Goal: Find specific page/section: Find specific page/section

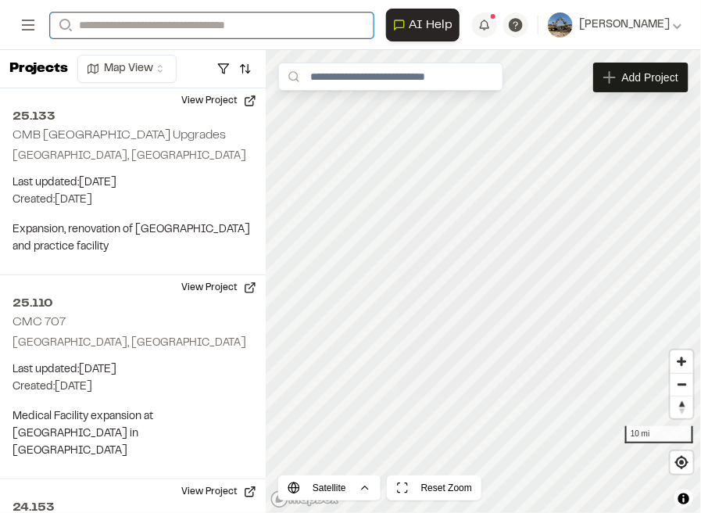
click at [187, 31] on input "Search" at bounding box center [211, 26] width 323 height 26
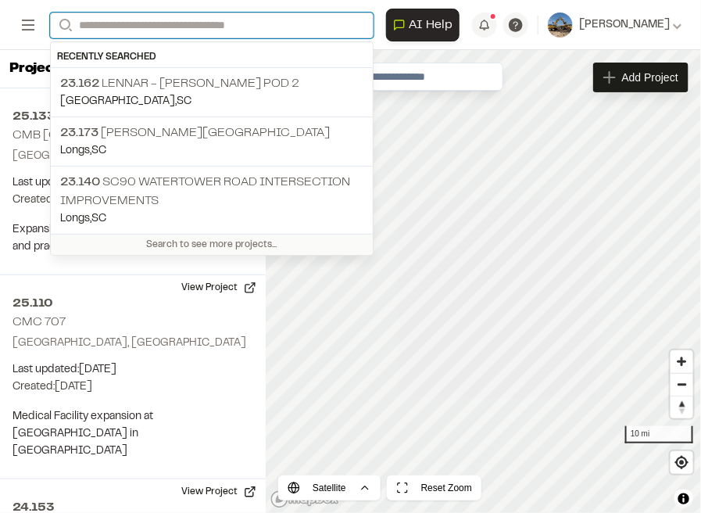
type input "*"
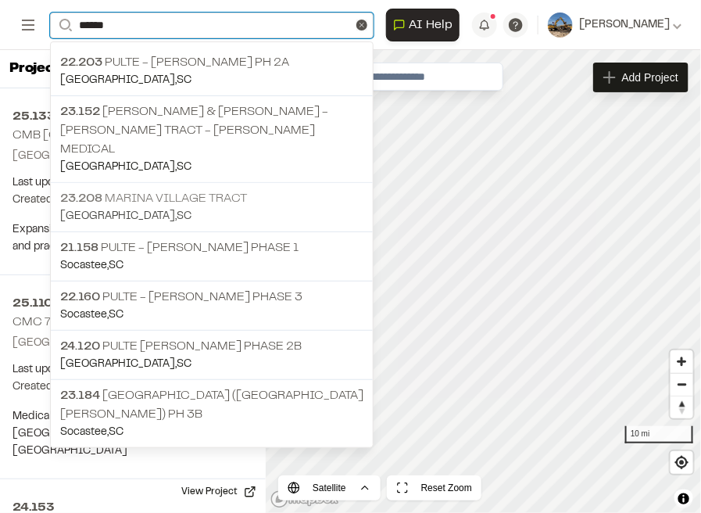
type input "******"
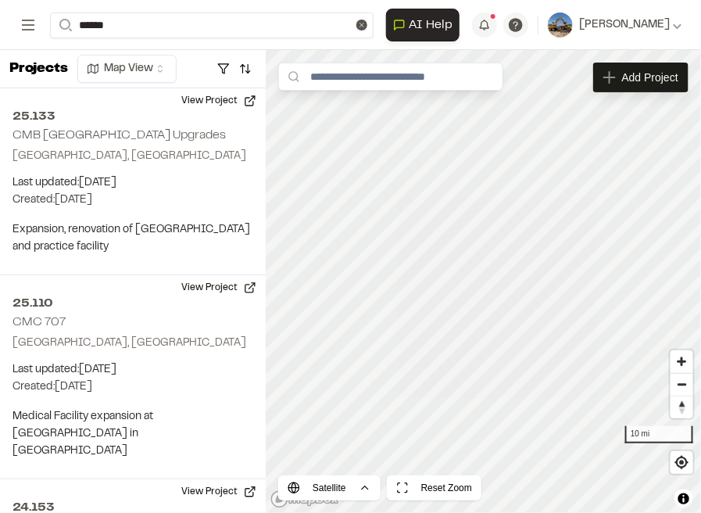
click at [230, 189] on p "23.208 [GEOGRAPHIC_DATA]" at bounding box center [211, 198] width 303 height 19
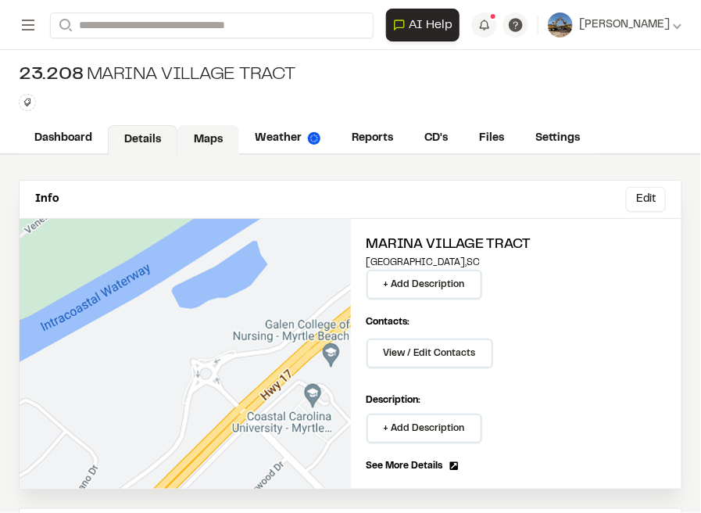
click at [202, 138] on link "Maps" at bounding box center [208, 140] width 62 height 30
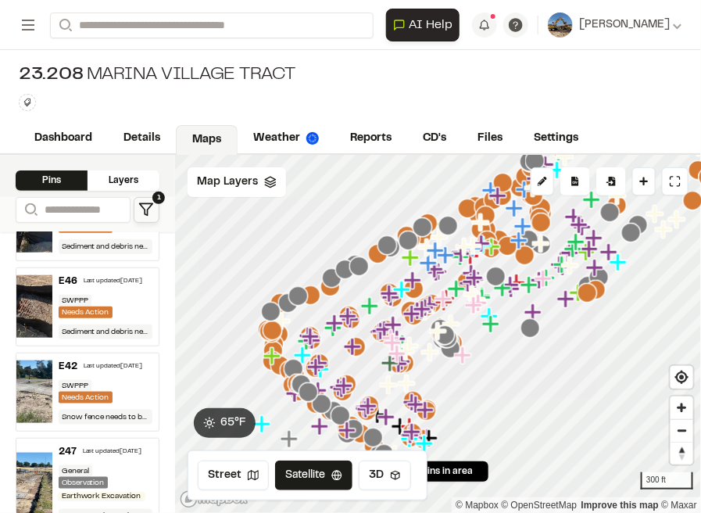
scroll to position [3243, 0]
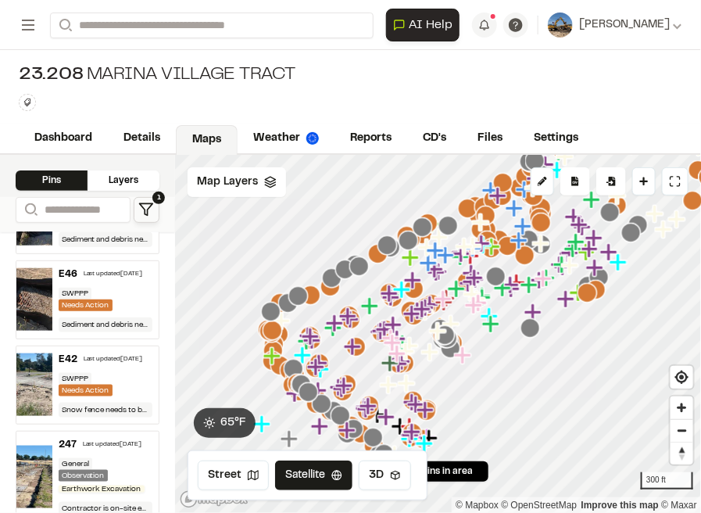
click at [145, 204] on polygon at bounding box center [146, 210] width 13 height 12
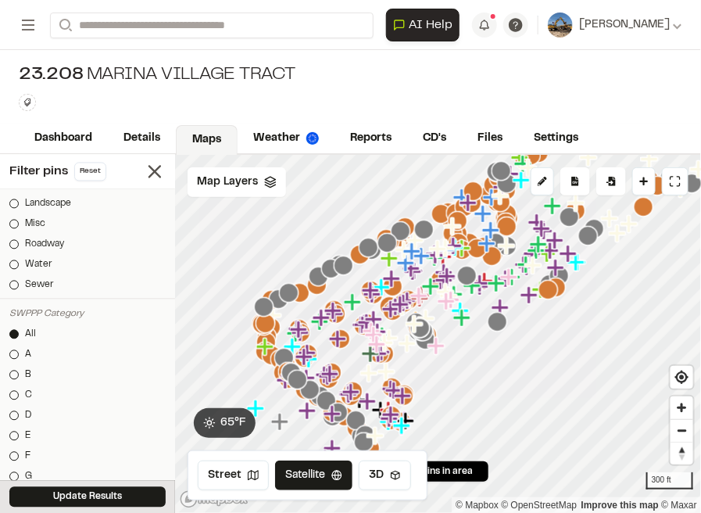
scroll to position [781, 0]
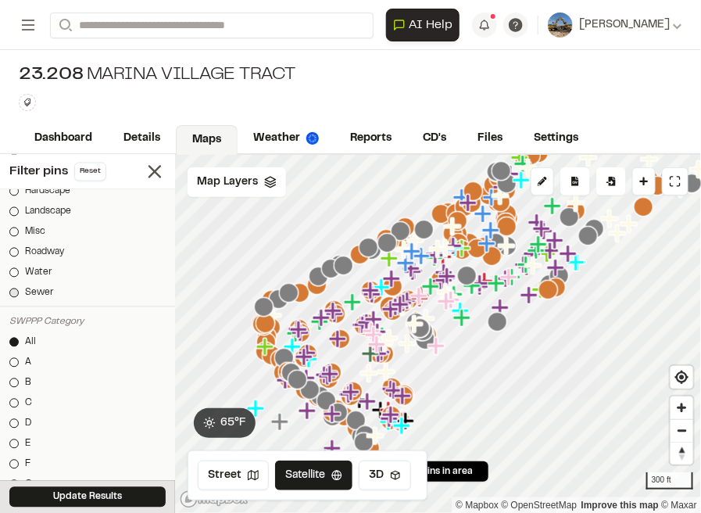
click at [17, 295] on div at bounding box center [13, 292] width 9 height 9
click at [16, 275] on div at bounding box center [13, 272] width 9 height 9
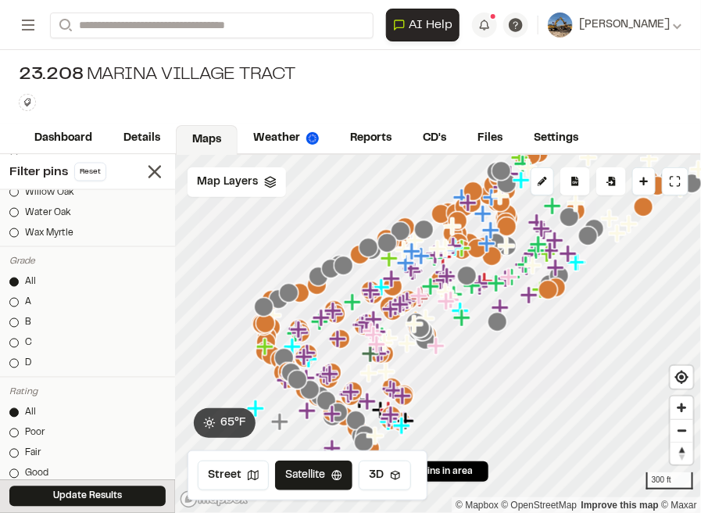
scroll to position [2004, 0]
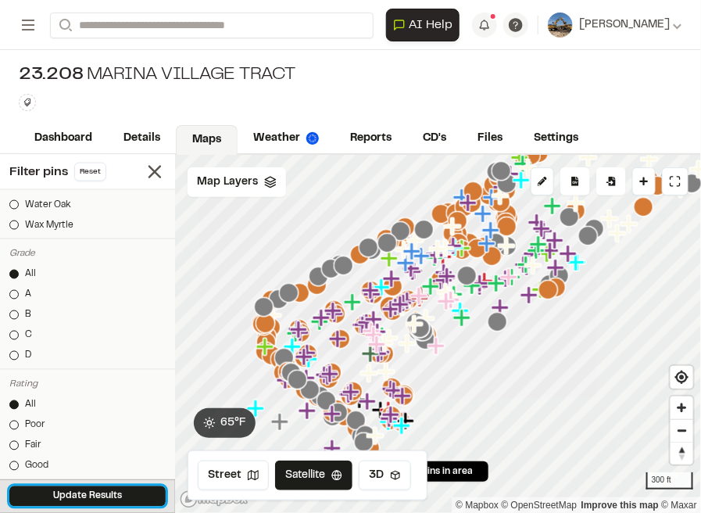
click at [120, 495] on button "Update Results" at bounding box center [87, 496] width 156 height 20
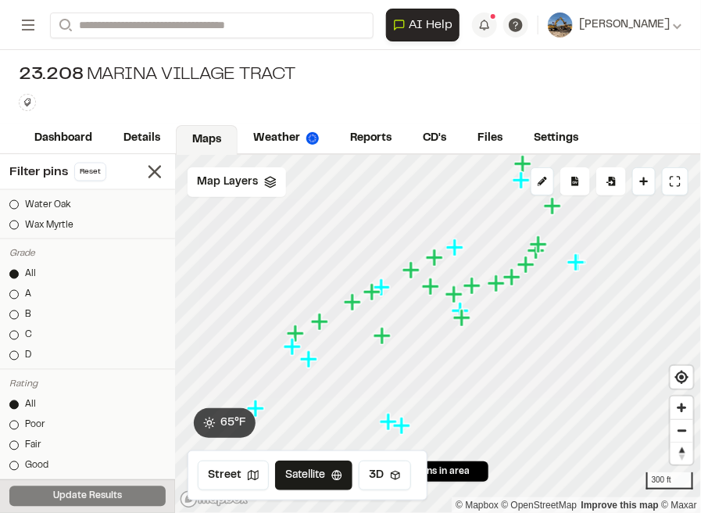
scroll to position [3243, 0]
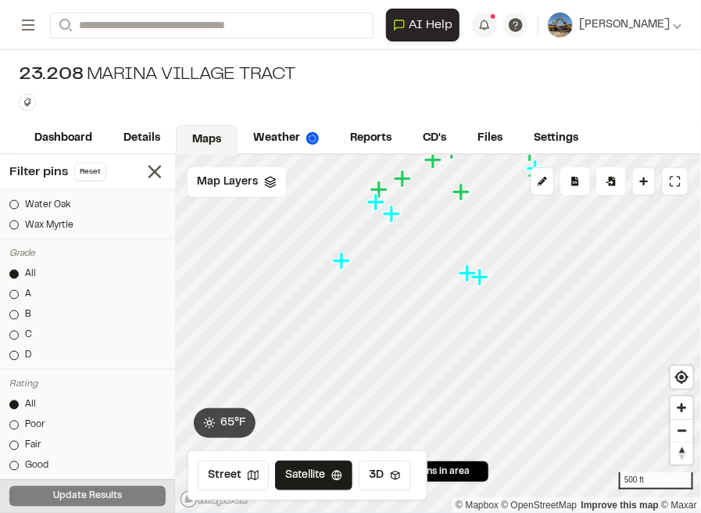
click at [469, 276] on icon "Map marker" at bounding box center [467, 272] width 17 height 17
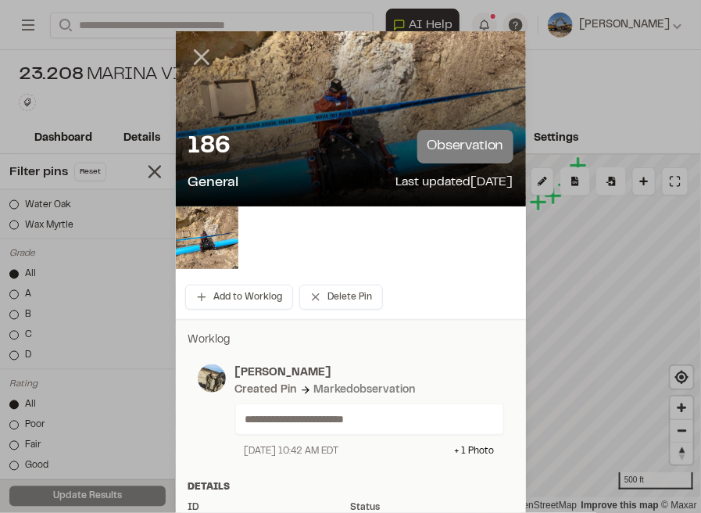
click at [206, 55] on icon at bounding box center [201, 57] width 27 height 27
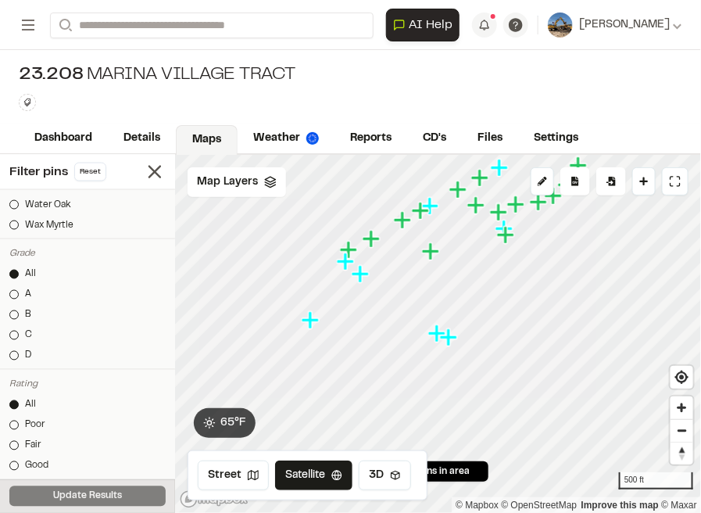
click at [457, 340] on icon "Map marker" at bounding box center [450, 337] width 20 height 20
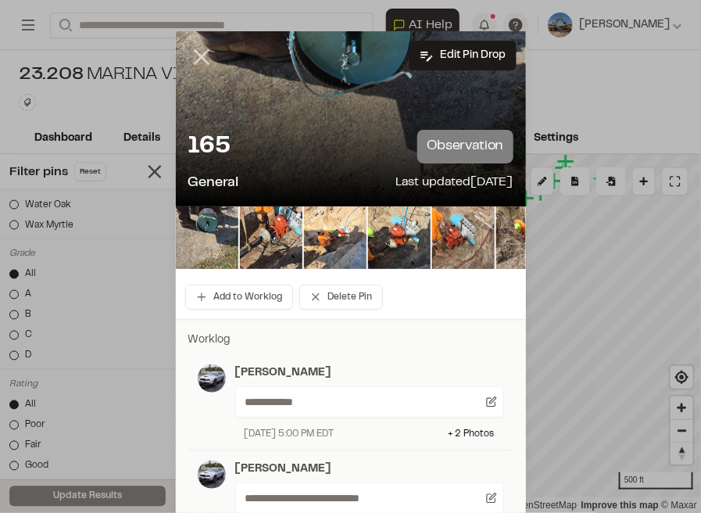
click at [205, 60] on icon at bounding box center [201, 57] width 27 height 27
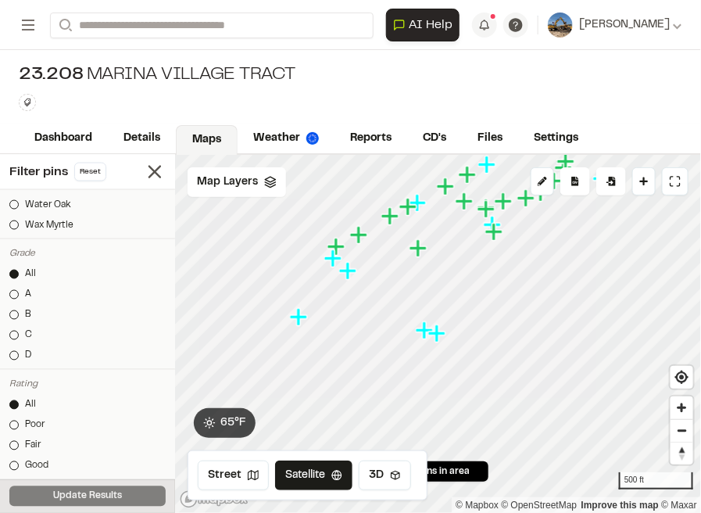
click at [356, 273] on icon "Map marker" at bounding box center [347, 270] width 17 height 17
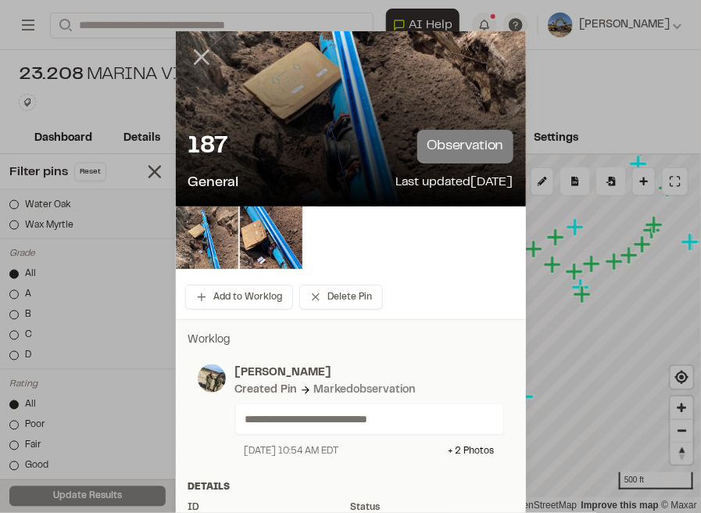
click at [198, 59] on line at bounding box center [201, 57] width 13 height 13
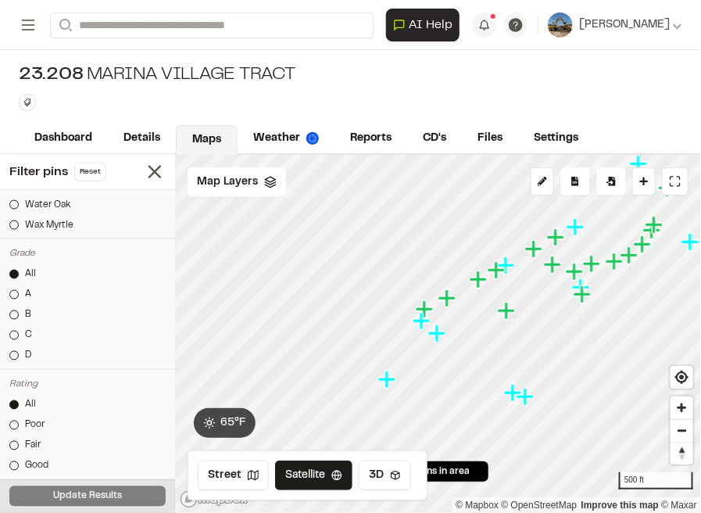
click at [510, 316] on icon "Map marker" at bounding box center [508, 311] width 20 height 20
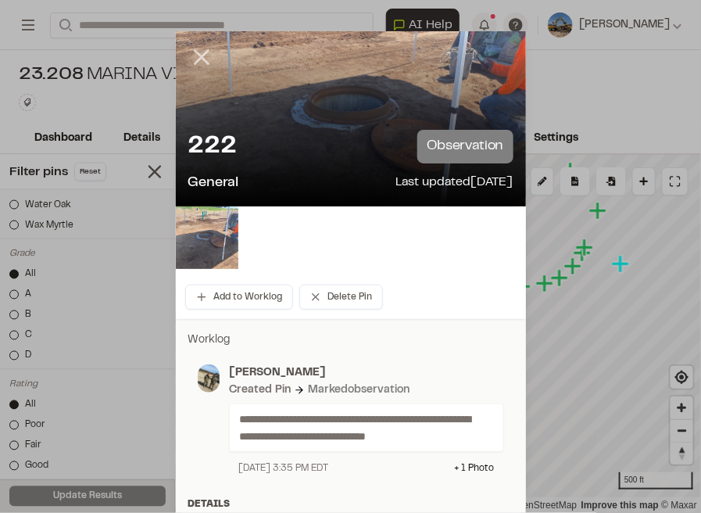
click at [195, 56] on icon at bounding box center [201, 57] width 27 height 27
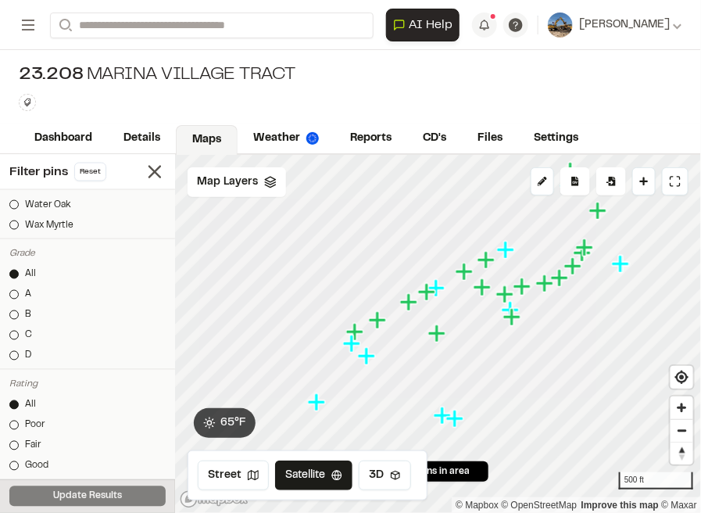
click at [513, 325] on icon "Map marker" at bounding box center [511, 316] width 17 height 17
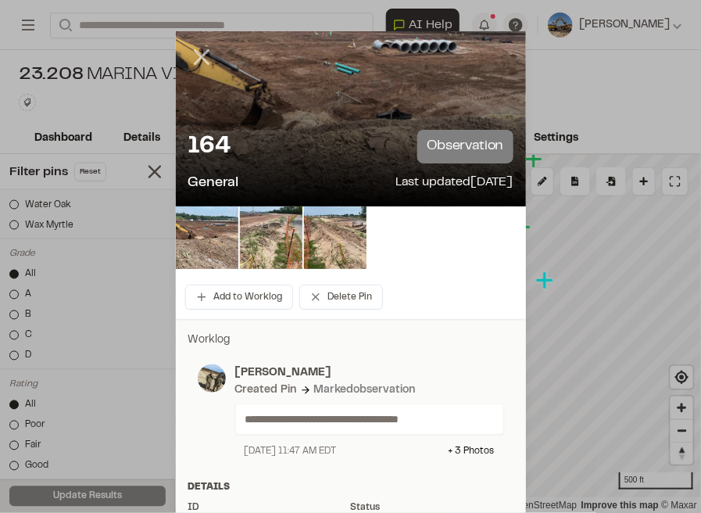
click at [198, 55] on icon at bounding box center [201, 57] width 27 height 27
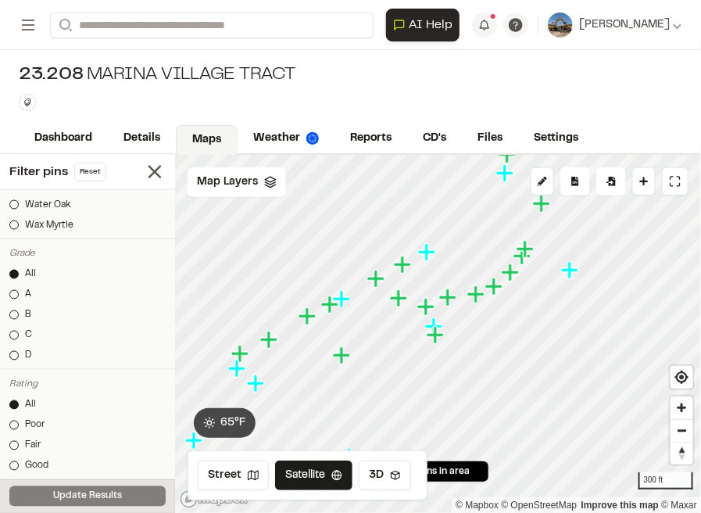
click at [438, 323] on icon "Map marker" at bounding box center [435, 326] width 20 height 20
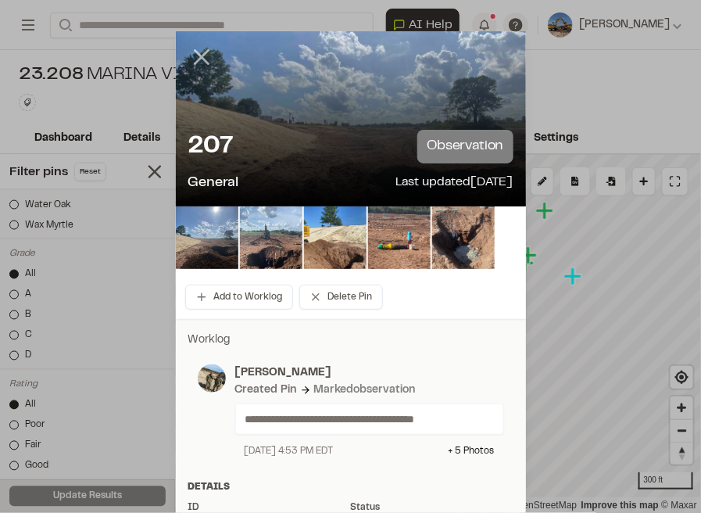
click at [201, 59] on line at bounding box center [201, 57] width 13 height 13
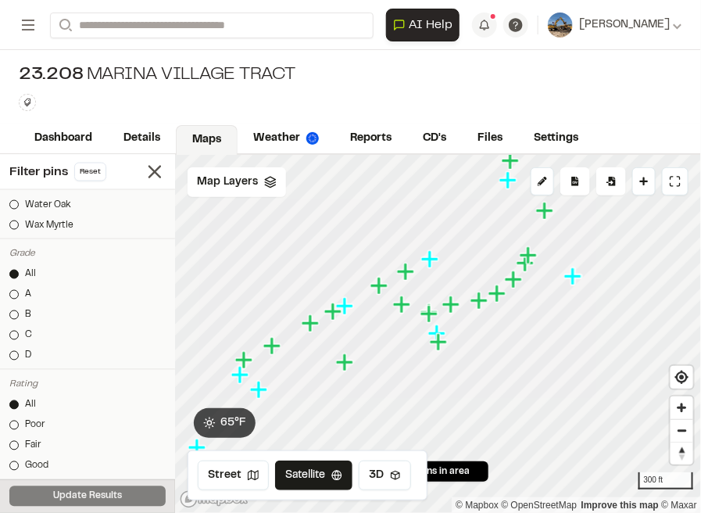
click at [577, 281] on icon "Map marker" at bounding box center [574, 276] width 20 height 20
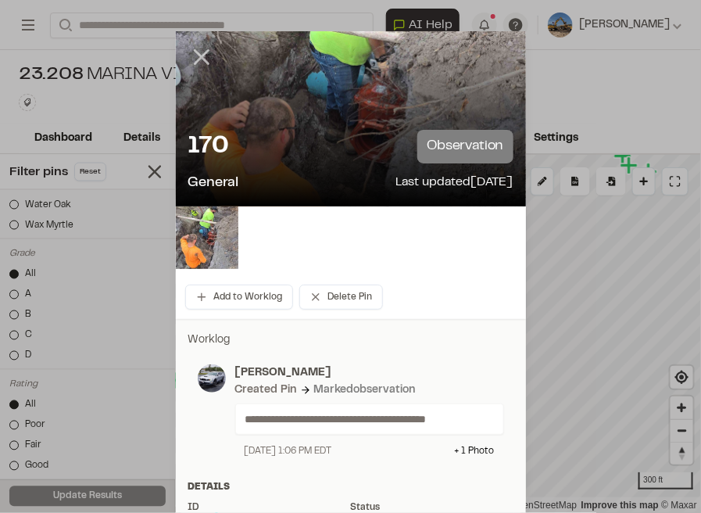
click at [207, 52] on icon at bounding box center [201, 57] width 27 height 27
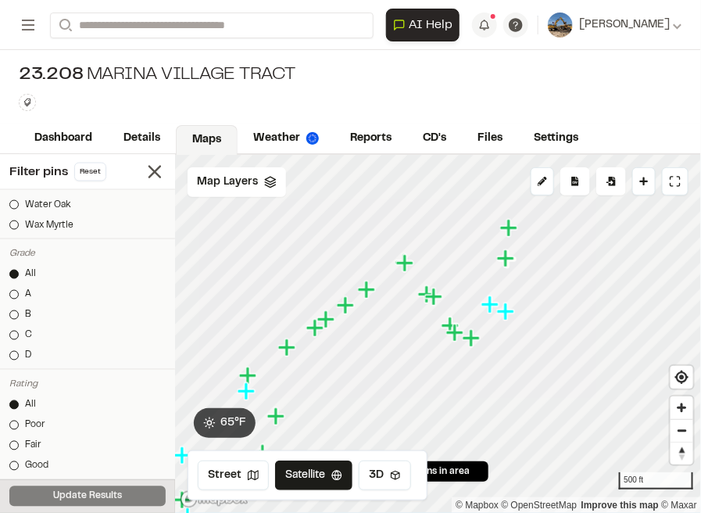
click at [508, 223] on icon "Map marker" at bounding box center [508, 227] width 17 height 17
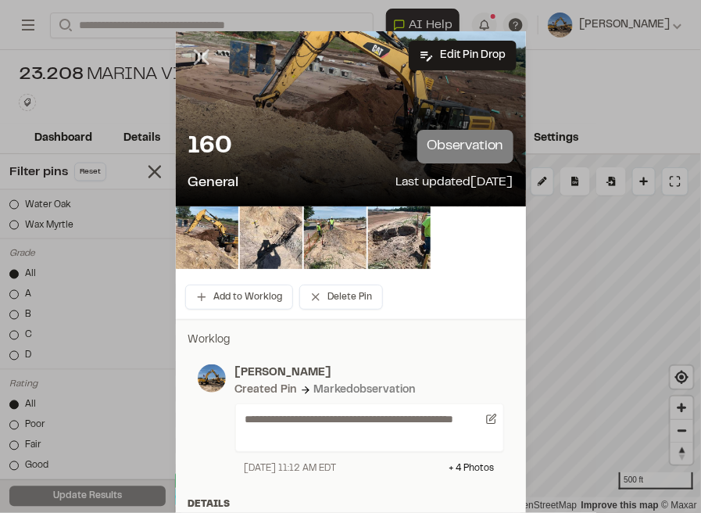
click at [188, 49] on icon at bounding box center [201, 57] width 27 height 27
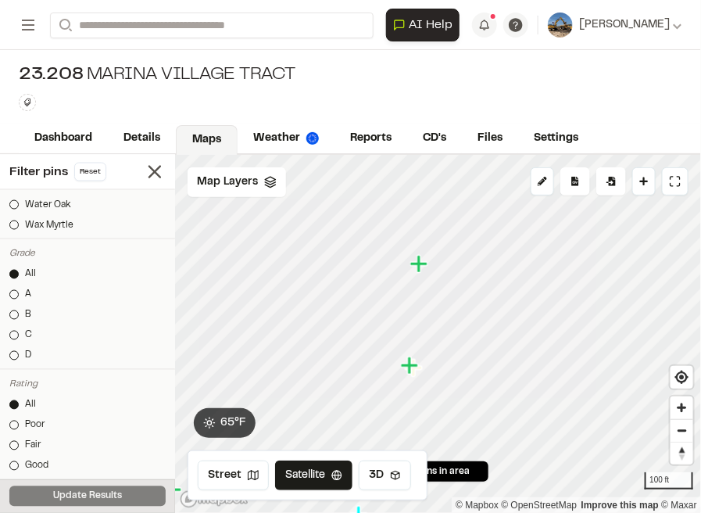
click at [416, 370] on icon "Map marker" at bounding box center [411, 366] width 20 height 20
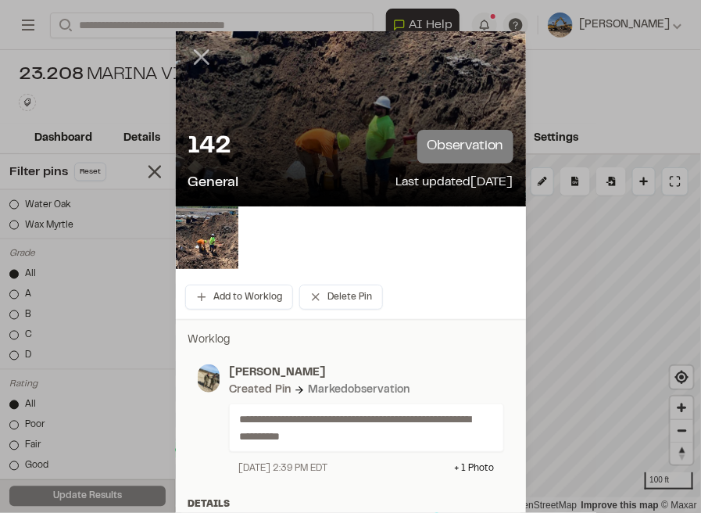
click at [188, 63] on icon at bounding box center [201, 57] width 27 height 27
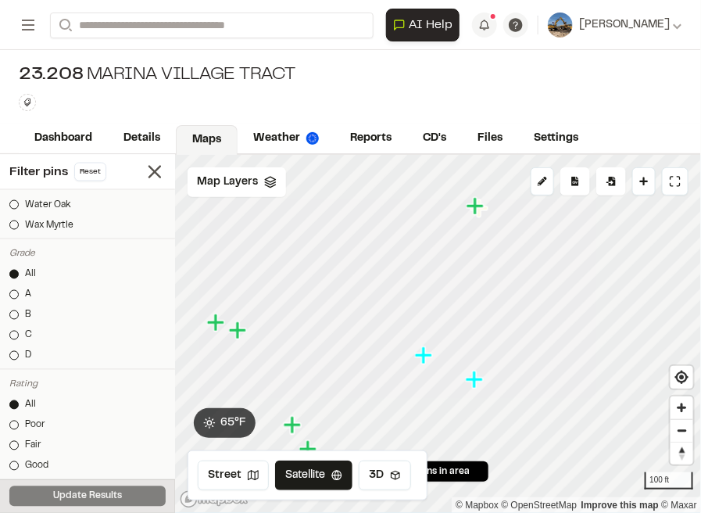
click at [474, 381] on icon "Map marker" at bounding box center [474, 378] width 17 height 17
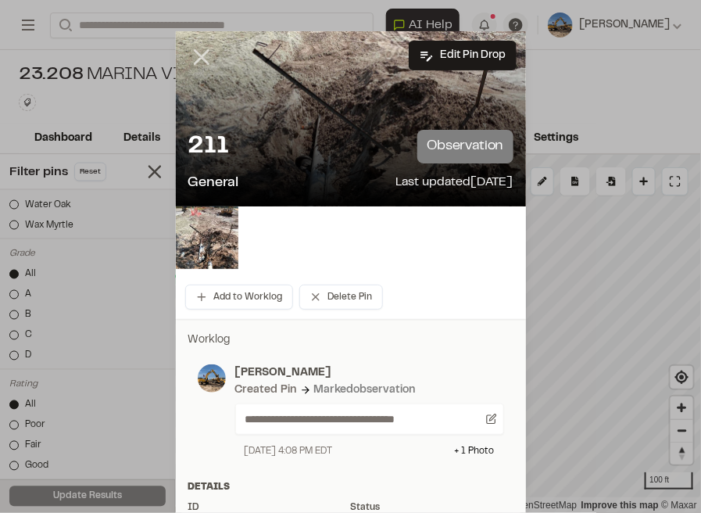
click at [189, 54] on icon at bounding box center [201, 57] width 27 height 27
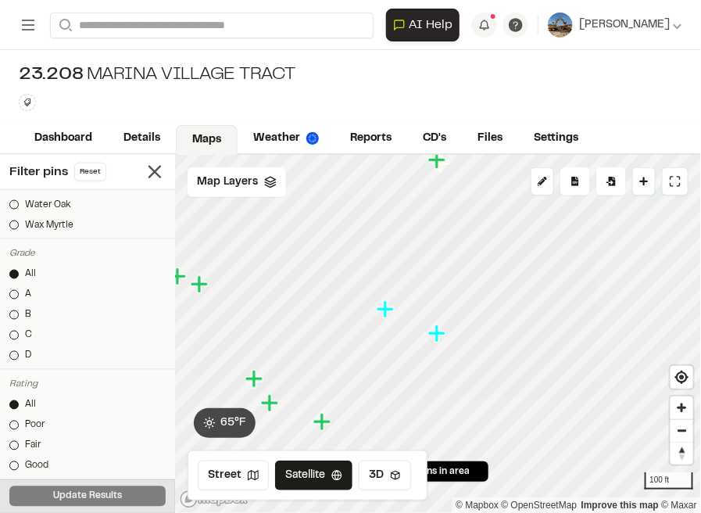
click at [386, 312] on icon "Map marker" at bounding box center [385, 308] width 17 height 17
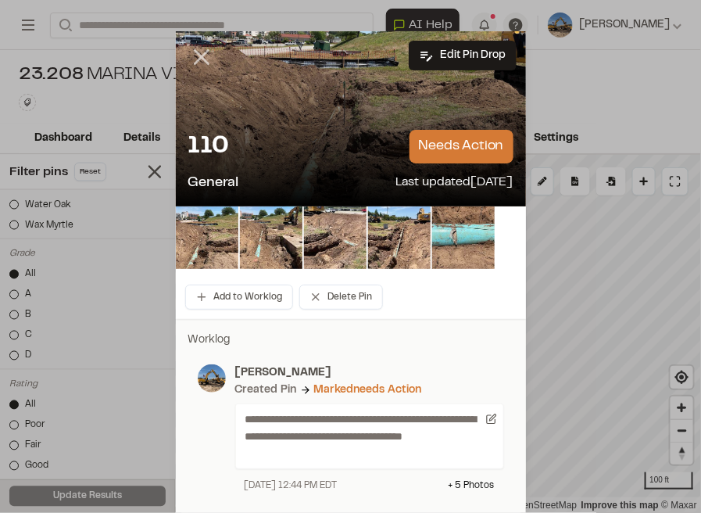
click at [197, 55] on line at bounding box center [201, 57] width 13 height 13
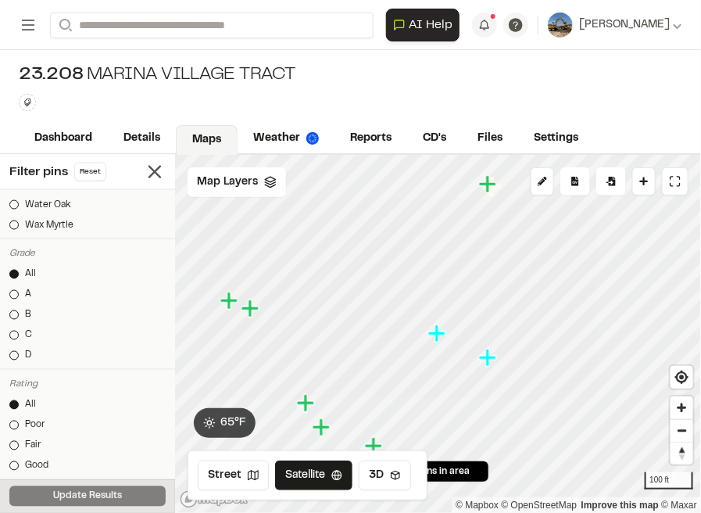
click at [440, 336] on icon "Map marker" at bounding box center [438, 333] width 20 height 20
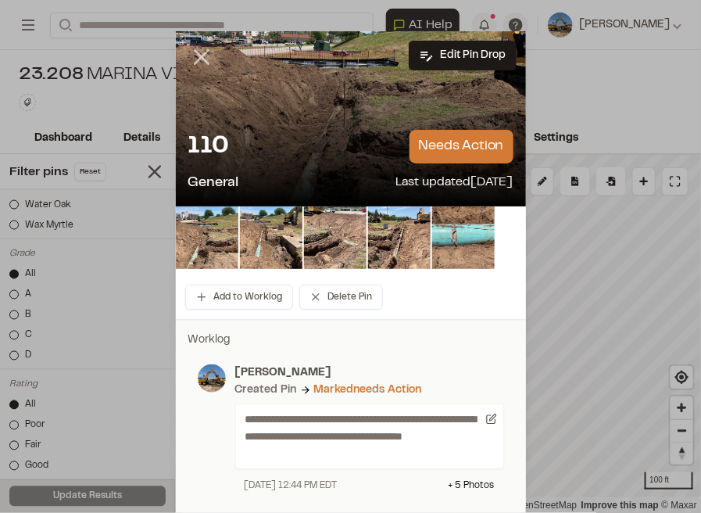
click at [206, 59] on icon at bounding box center [201, 57] width 27 height 27
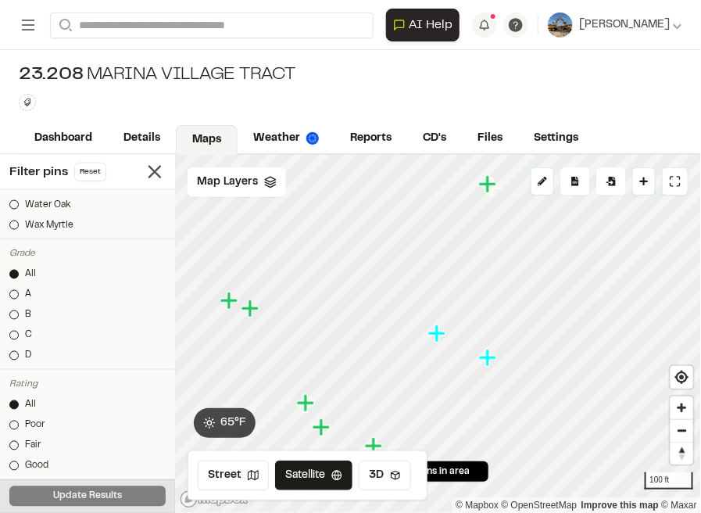
click at [302, 402] on icon "Map marker" at bounding box center [305, 402] width 17 height 17
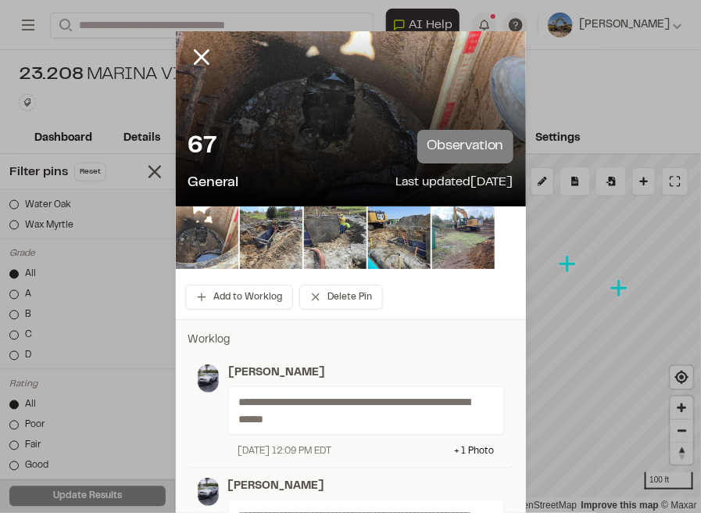
drag, startPoint x: 198, startPoint y: 52, endPoint x: 263, endPoint y: 135, distance: 105.2
click at [199, 52] on icon at bounding box center [201, 57] width 27 height 27
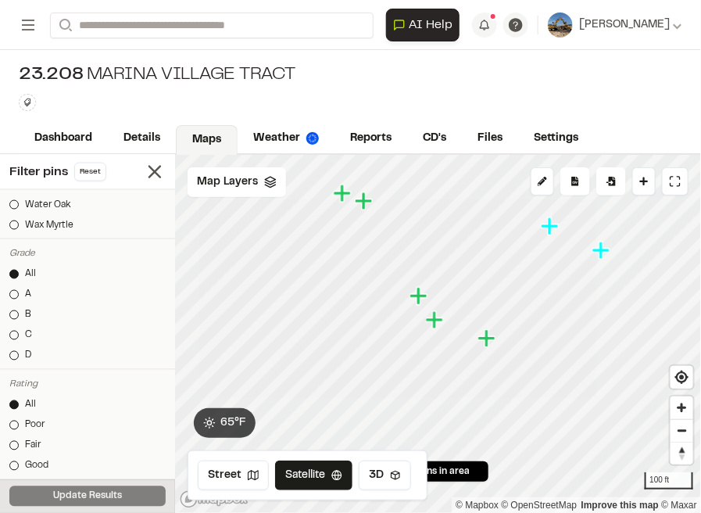
drag, startPoint x: 430, startPoint y: 330, endPoint x: 413, endPoint y: 295, distance: 38.1
click at [413, 295] on icon "Map marker" at bounding box center [420, 296] width 20 height 20
click at [362, 198] on icon "Map marker" at bounding box center [362, 196] width 17 height 17
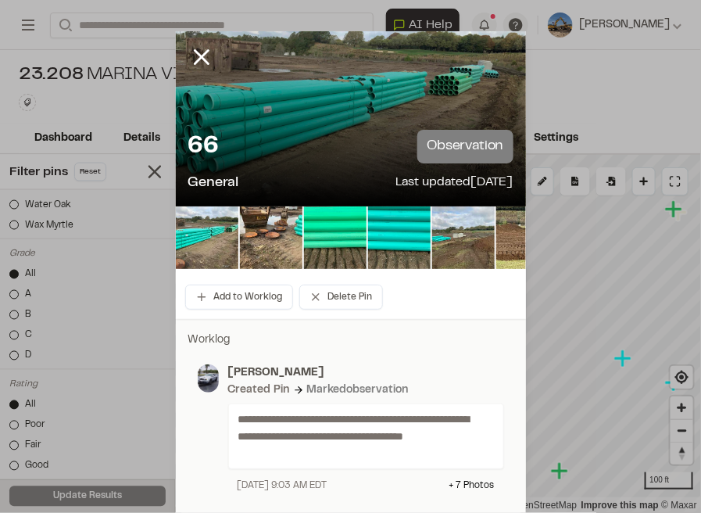
click at [198, 52] on icon at bounding box center [201, 57] width 27 height 27
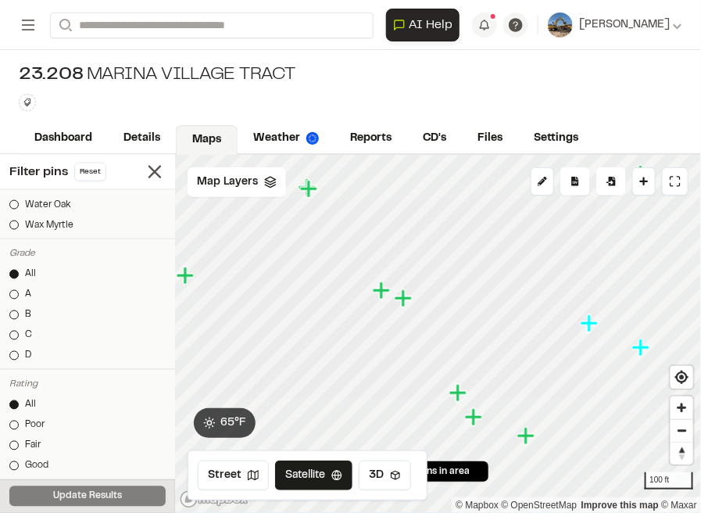
click at [477, 416] on icon "Map marker" at bounding box center [473, 416] width 17 height 17
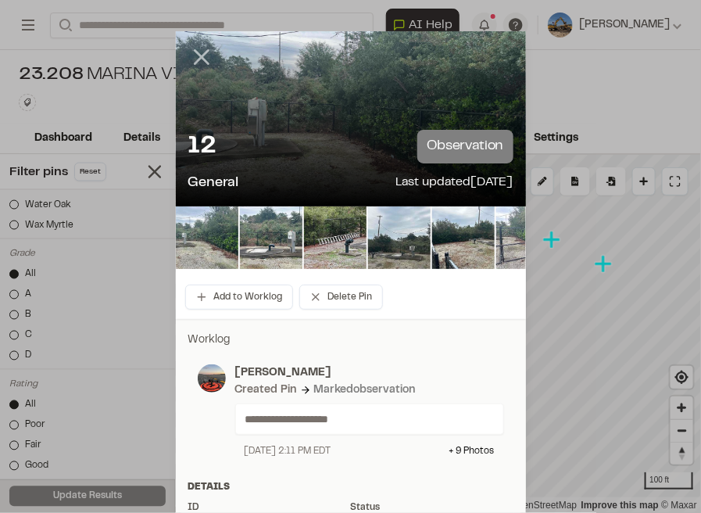
click at [199, 51] on icon at bounding box center [201, 57] width 27 height 27
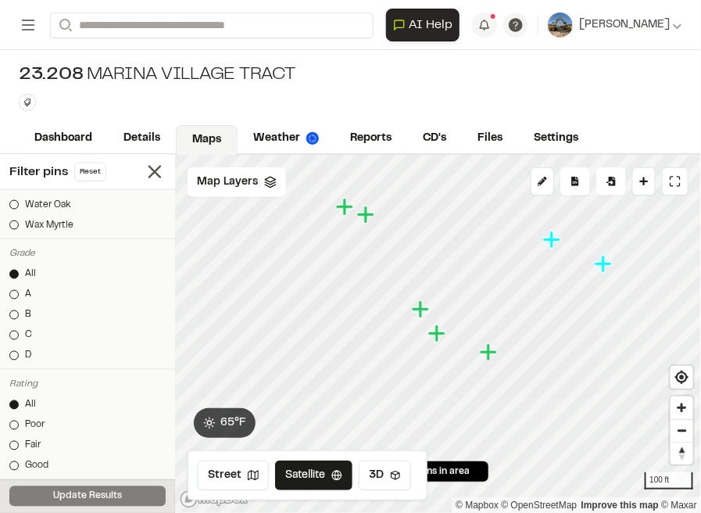
click at [483, 345] on icon "Map marker" at bounding box center [490, 352] width 20 height 20
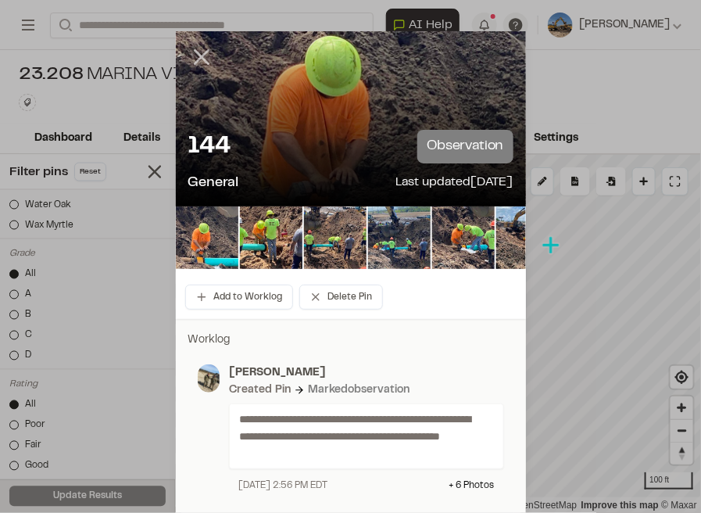
click at [201, 64] on icon at bounding box center [201, 57] width 27 height 27
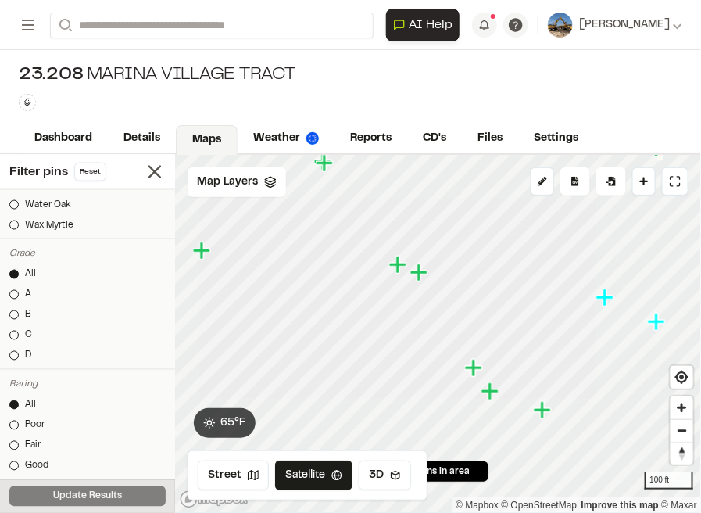
click at [410, 265] on icon "Map marker" at bounding box center [420, 273] width 20 height 20
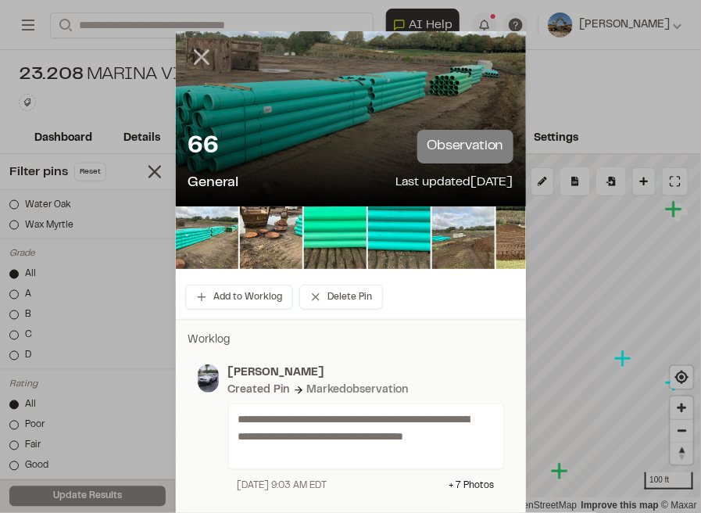
click at [195, 57] on icon at bounding box center [201, 57] width 27 height 27
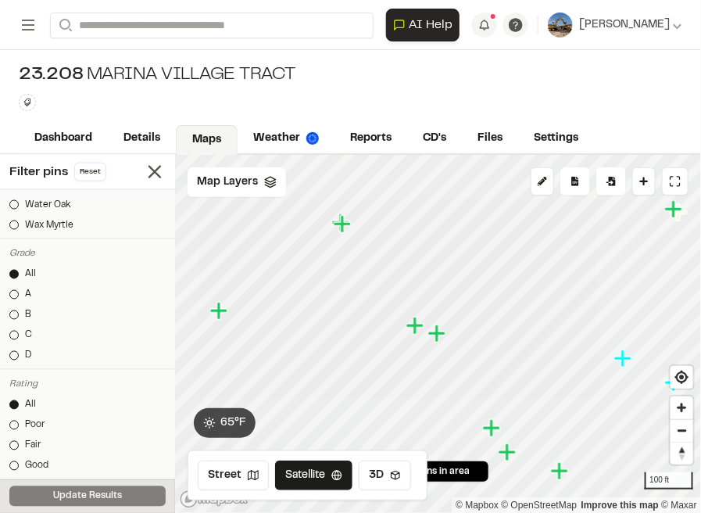
click at [411, 325] on icon "Map marker" at bounding box center [414, 324] width 17 height 17
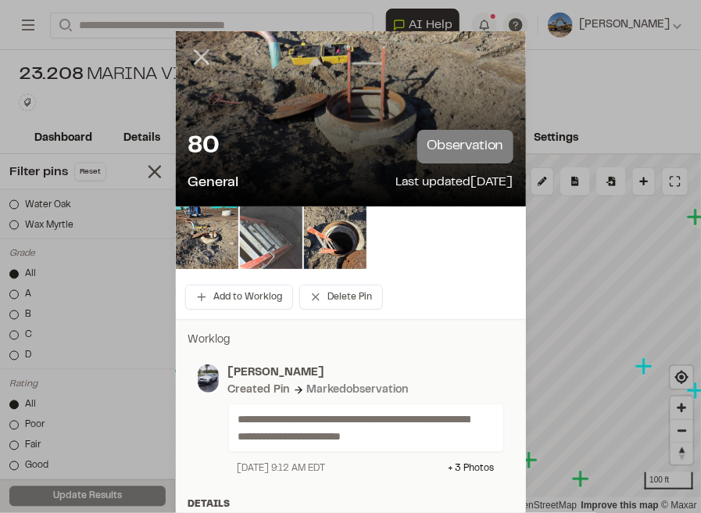
click at [194, 59] on icon at bounding box center [201, 57] width 27 height 27
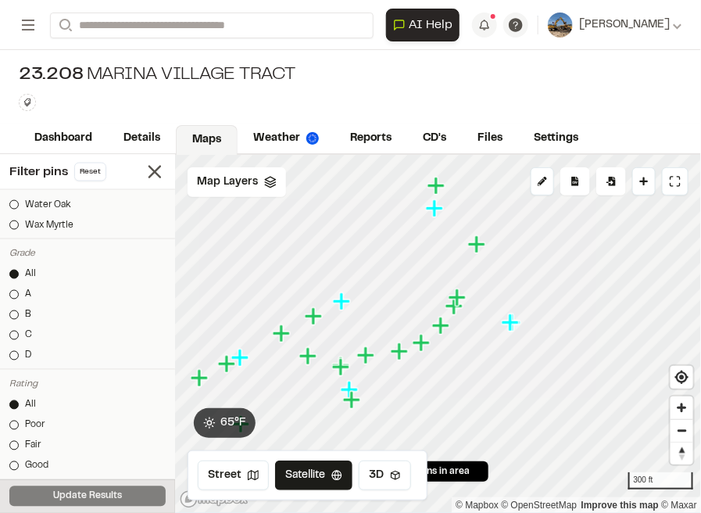
click at [350, 385] on icon "Map marker" at bounding box center [349, 389] width 17 height 17
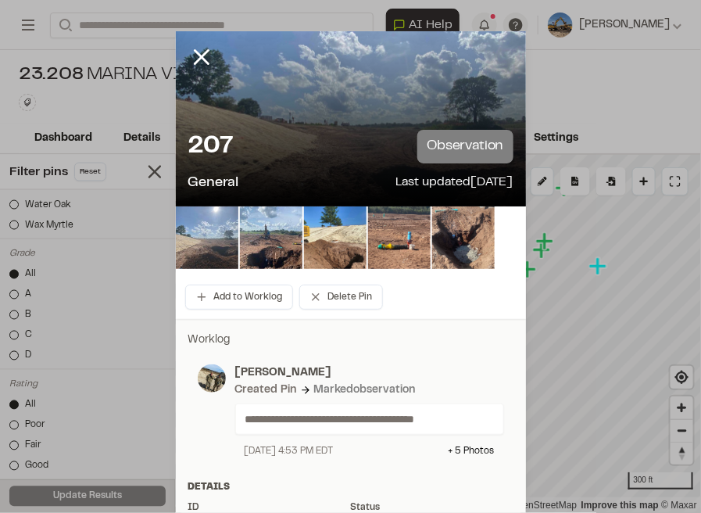
click at [191, 234] on img at bounding box center [207, 237] width 63 height 63
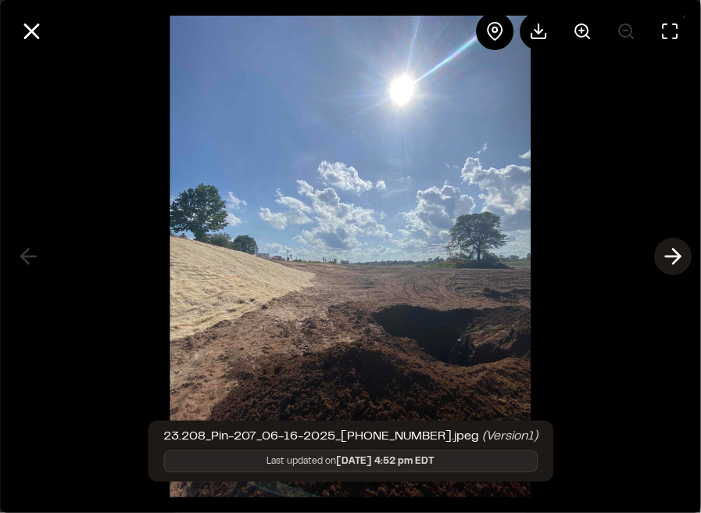
click at [667, 257] on icon at bounding box center [672, 256] width 25 height 27
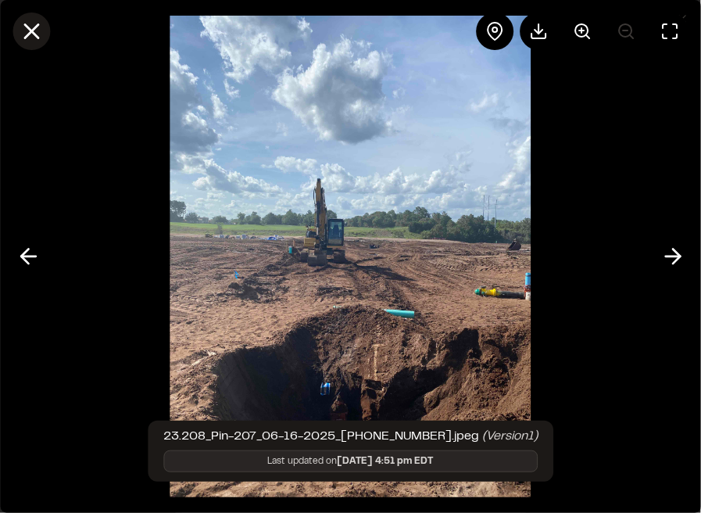
click at [26, 37] on line at bounding box center [31, 31] width 13 height 13
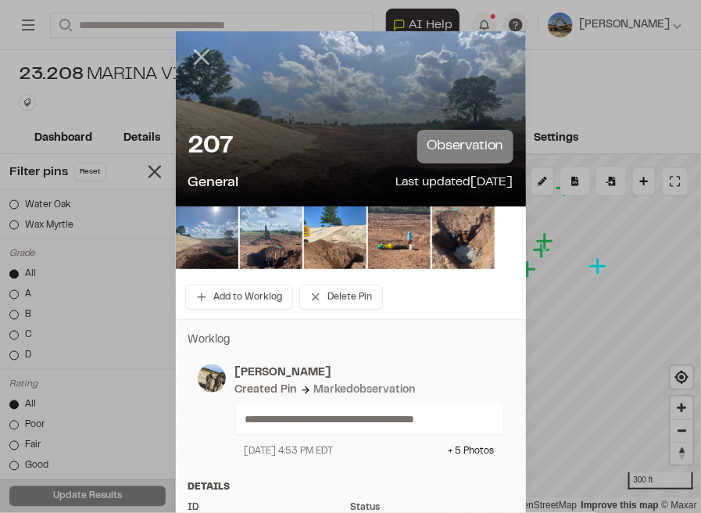
click at [206, 64] on icon at bounding box center [201, 57] width 27 height 27
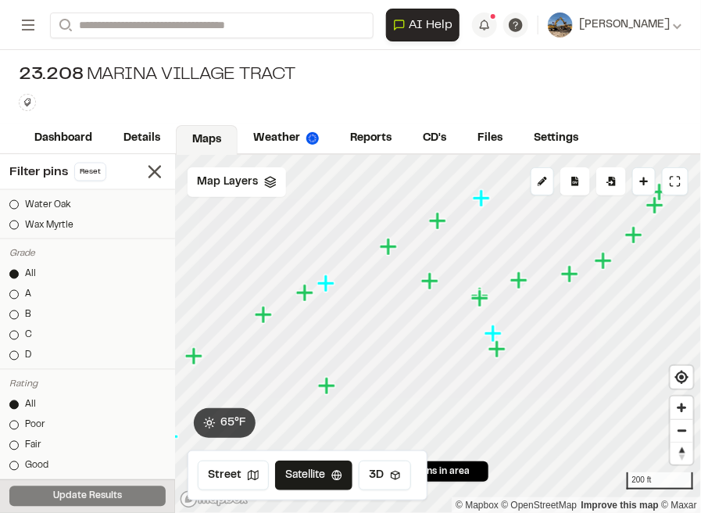
click at [332, 284] on icon "Map marker" at bounding box center [325, 282] width 17 height 17
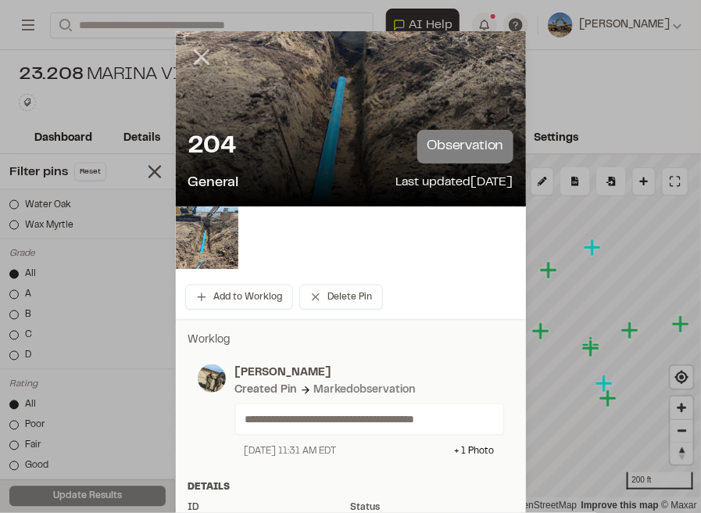
click at [198, 62] on icon at bounding box center [201, 57] width 27 height 27
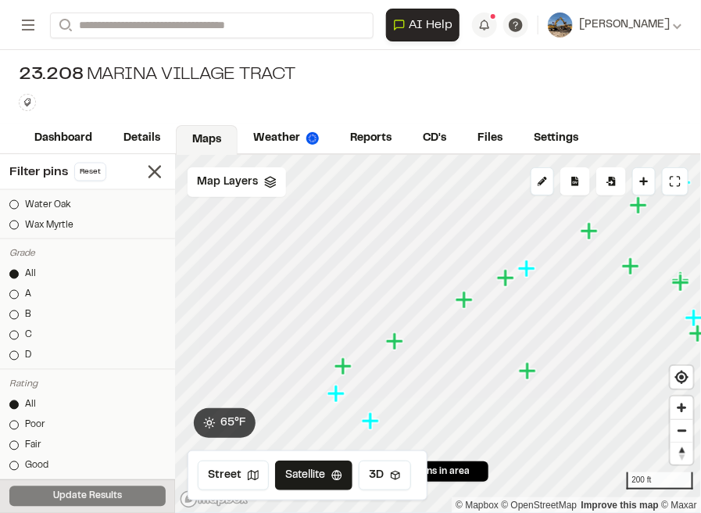
click at [403, 340] on icon "Map marker" at bounding box center [394, 340] width 17 height 17
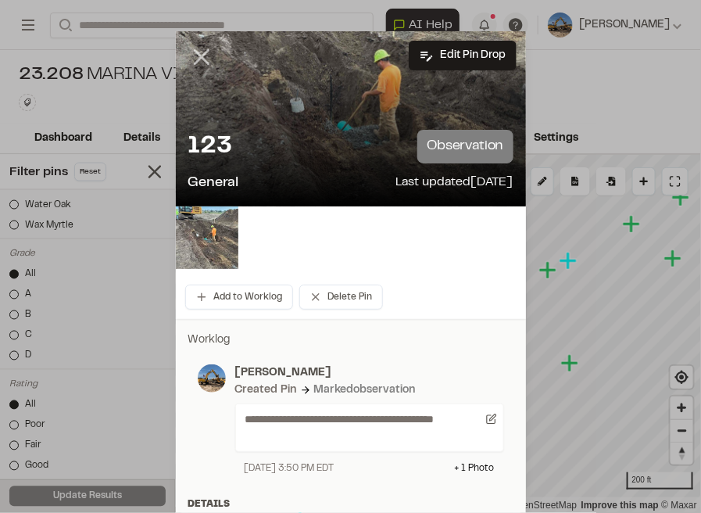
click at [206, 56] on icon at bounding box center [201, 57] width 27 height 27
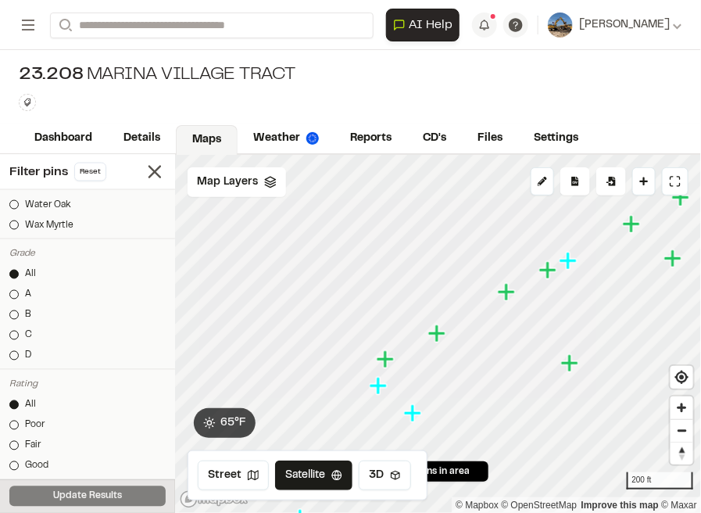
click at [393, 362] on icon "Map marker" at bounding box center [387, 359] width 20 height 20
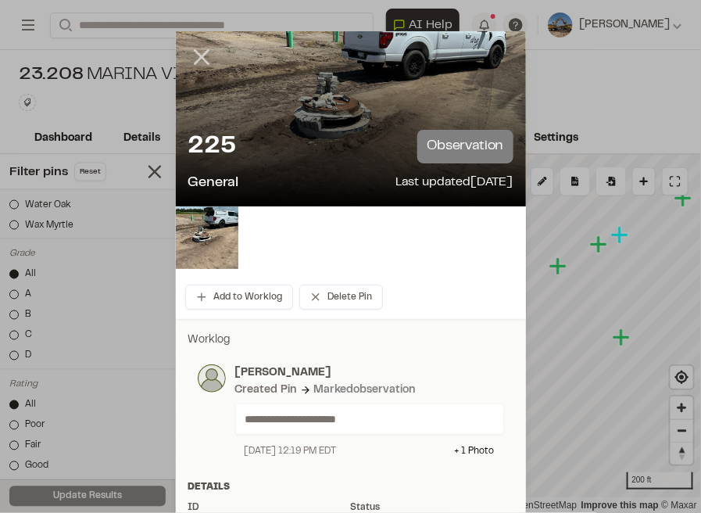
click at [197, 55] on line at bounding box center [201, 57] width 13 height 13
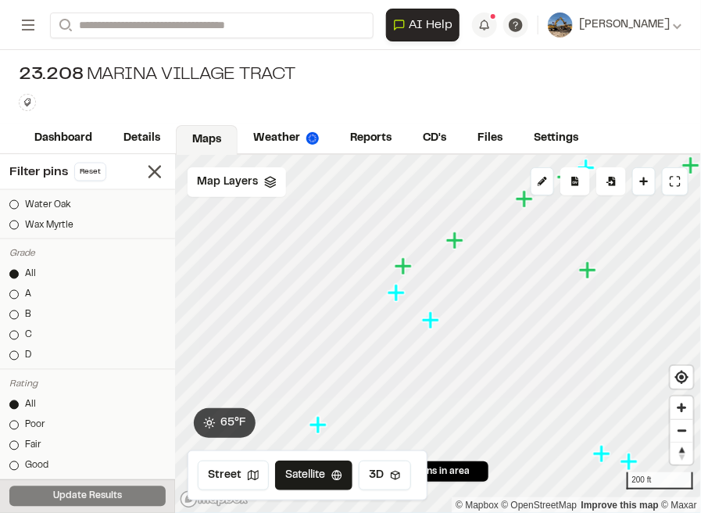
click at [402, 293] on icon "Map marker" at bounding box center [396, 292] width 17 height 17
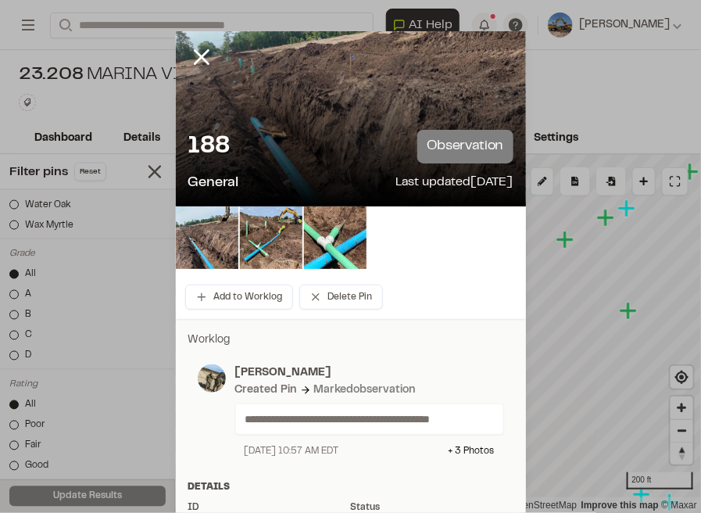
click at [195, 54] on line at bounding box center [201, 57] width 13 height 13
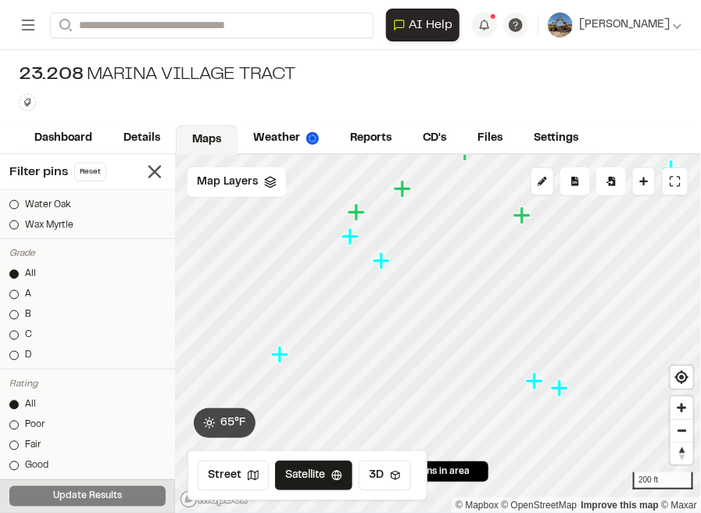
click at [536, 387] on icon "Map marker" at bounding box center [534, 380] width 17 height 17
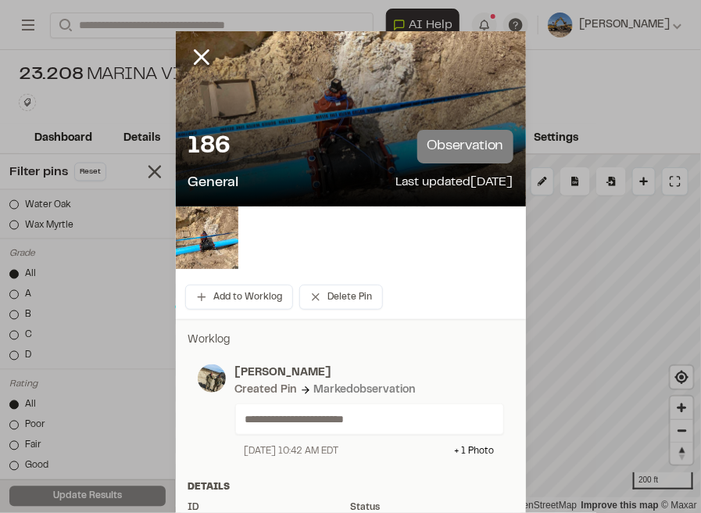
click at [194, 55] on icon at bounding box center [201, 57] width 27 height 27
